Goal: Information Seeking & Learning: Learn about a topic

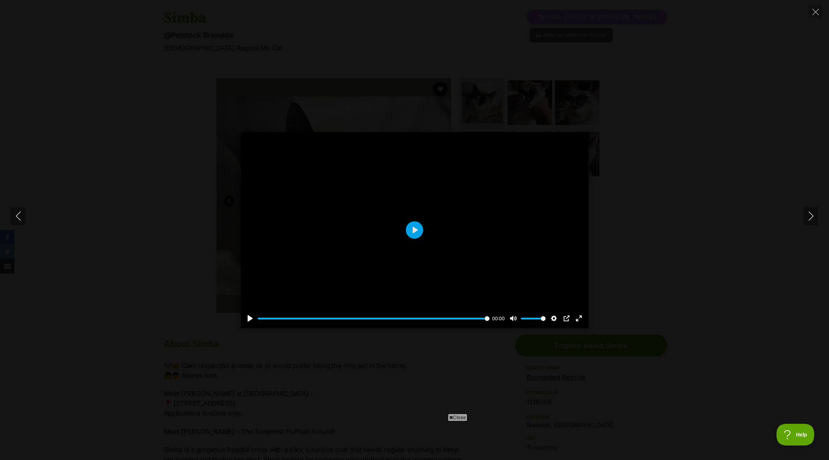
scroll to position [72, 0]
click at [817, 11] on icon "Close" at bounding box center [815, 12] width 7 height 7
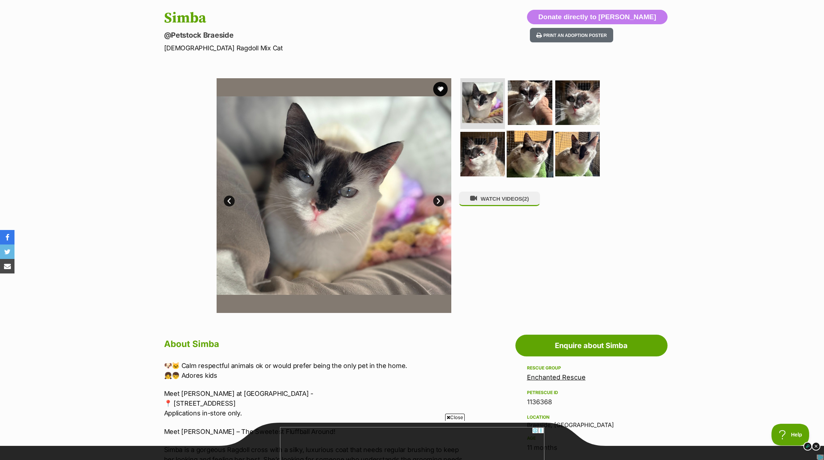
click at [534, 159] on img at bounding box center [529, 153] width 47 height 47
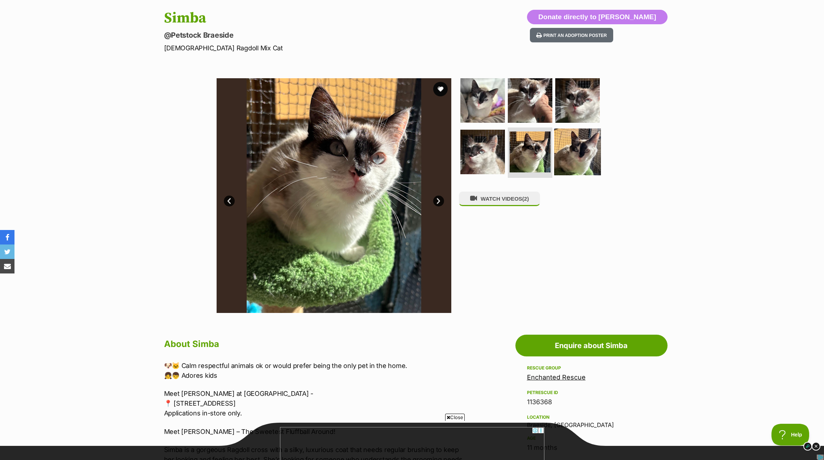
click at [584, 149] on img at bounding box center [577, 151] width 47 height 47
